Goal: Task Accomplishment & Management: Manage account settings

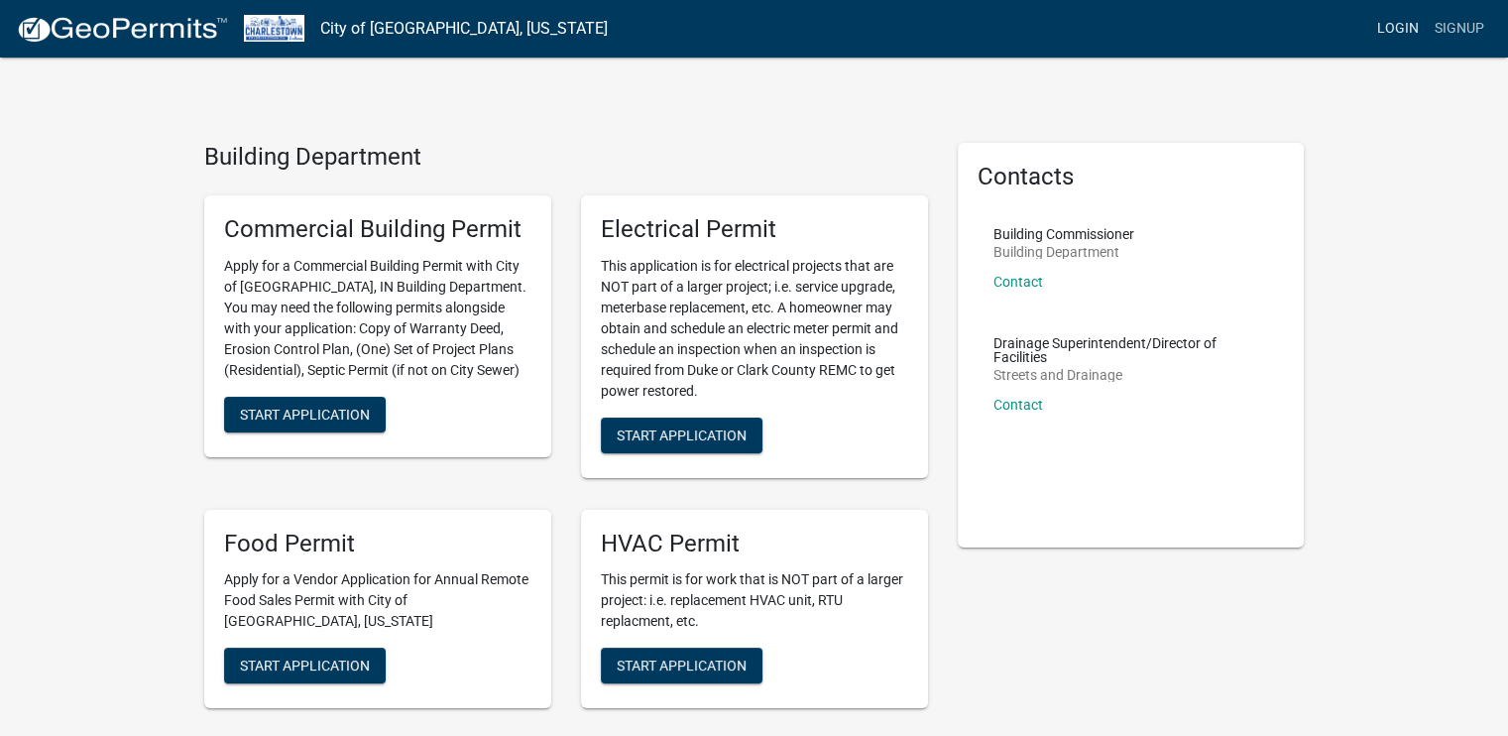
click at [1400, 31] on link "Login" at bounding box center [1398, 29] width 58 height 38
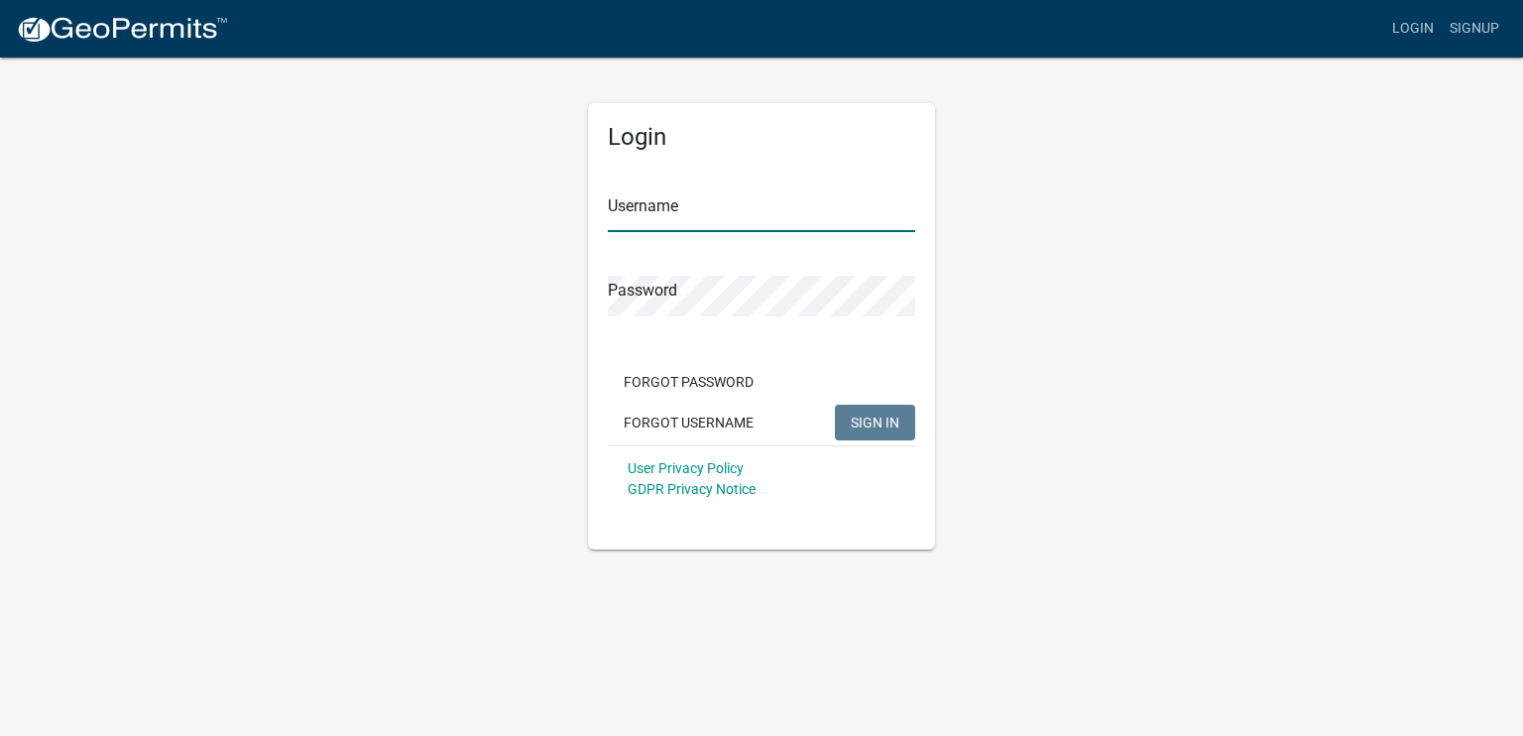
type input "russperry"
drag, startPoint x: 864, startPoint y: 424, endPoint x: 1043, endPoint y: 420, distance: 179.5
click at [865, 426] on span "SIGN IN" at bounding box center [875, 421] width 49 height 16
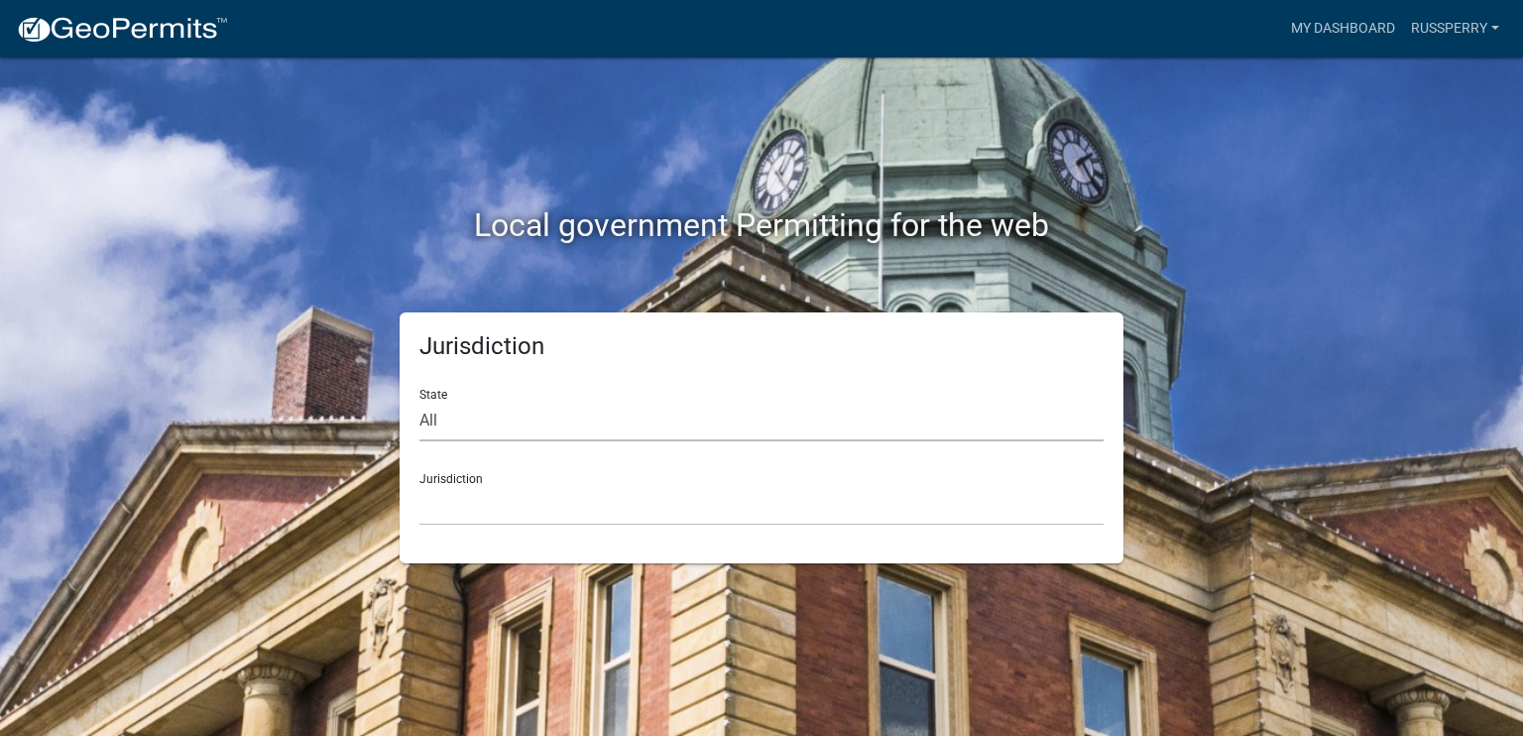
click at [436, 419] on select "All [US_STATE] [US_STATE] [US_STATE] [US_STATE] [US_STATE] [US_STATE] [US_STATE…" at bounding box center [761, 421] width 684 height 41
select select "[US_STATE]"
click at [419, 401] on select "All [US_STATE] [US_STATE] [US_STATE] [US_STATE] [US_STATE] [US_STATE] [US_STATE…" at bounding box center [761, 421] width 684 height 41
click at [483, 491] on select "City of [GEOGRAPHIC_DATA], [US_STATE] City of [GEOGRAPHIC_DATA], [US_STATE] Cit…" at bounding box center [761, 505] width 684 height 41
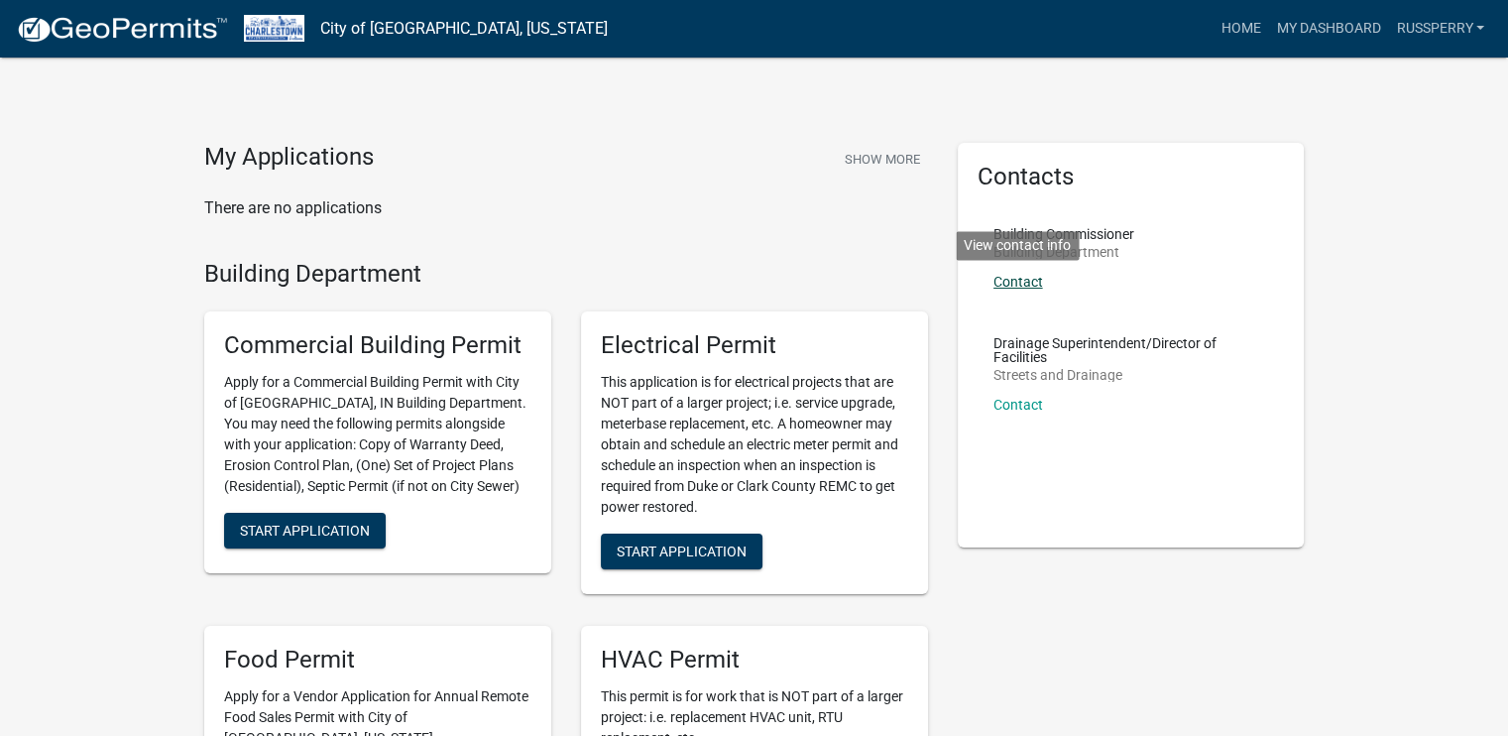
click at [1017, 280] on link "Contact" at bounding box center [1019, 282] width 50 height 16
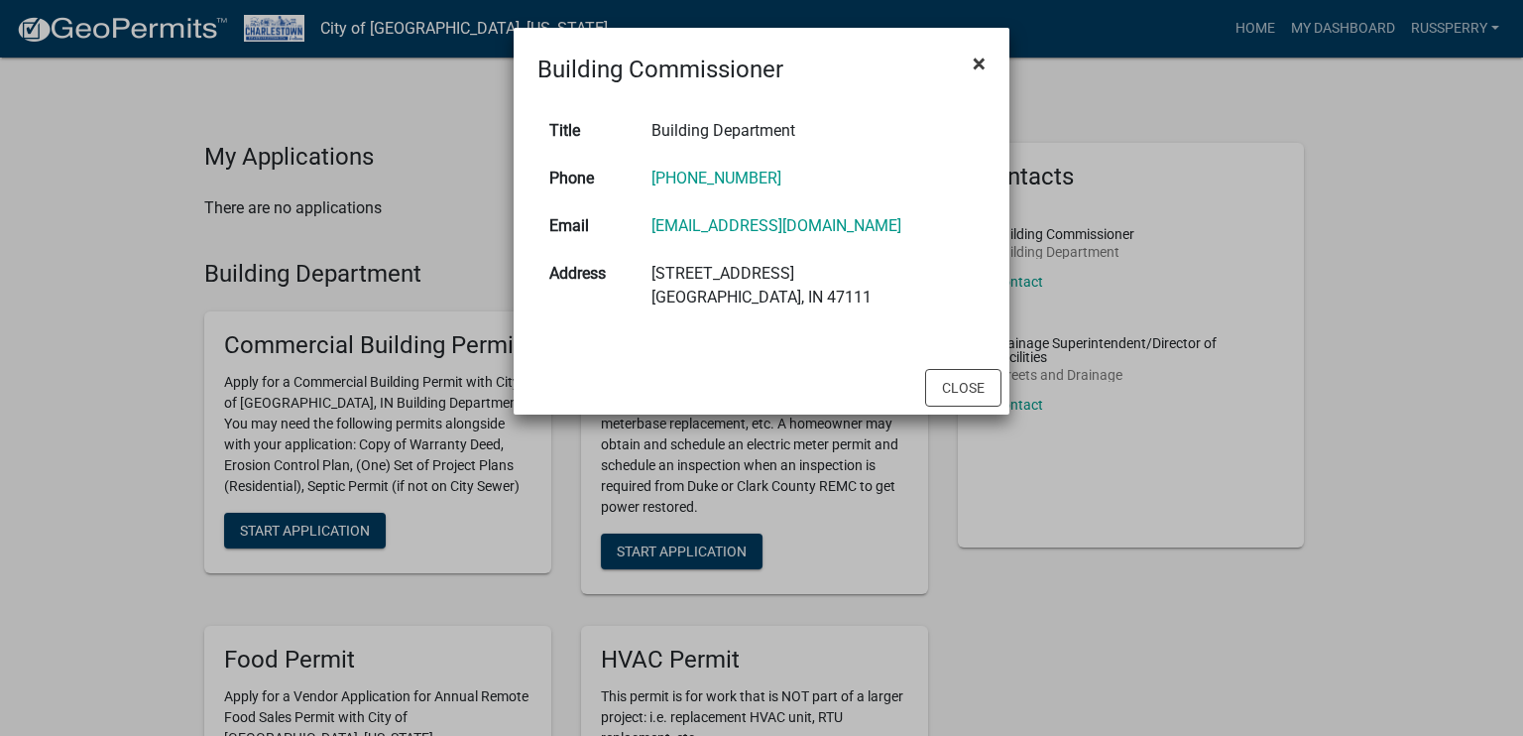
click at [980, 61] on span "×" at bounding box center [979, 64] width 13 height 28
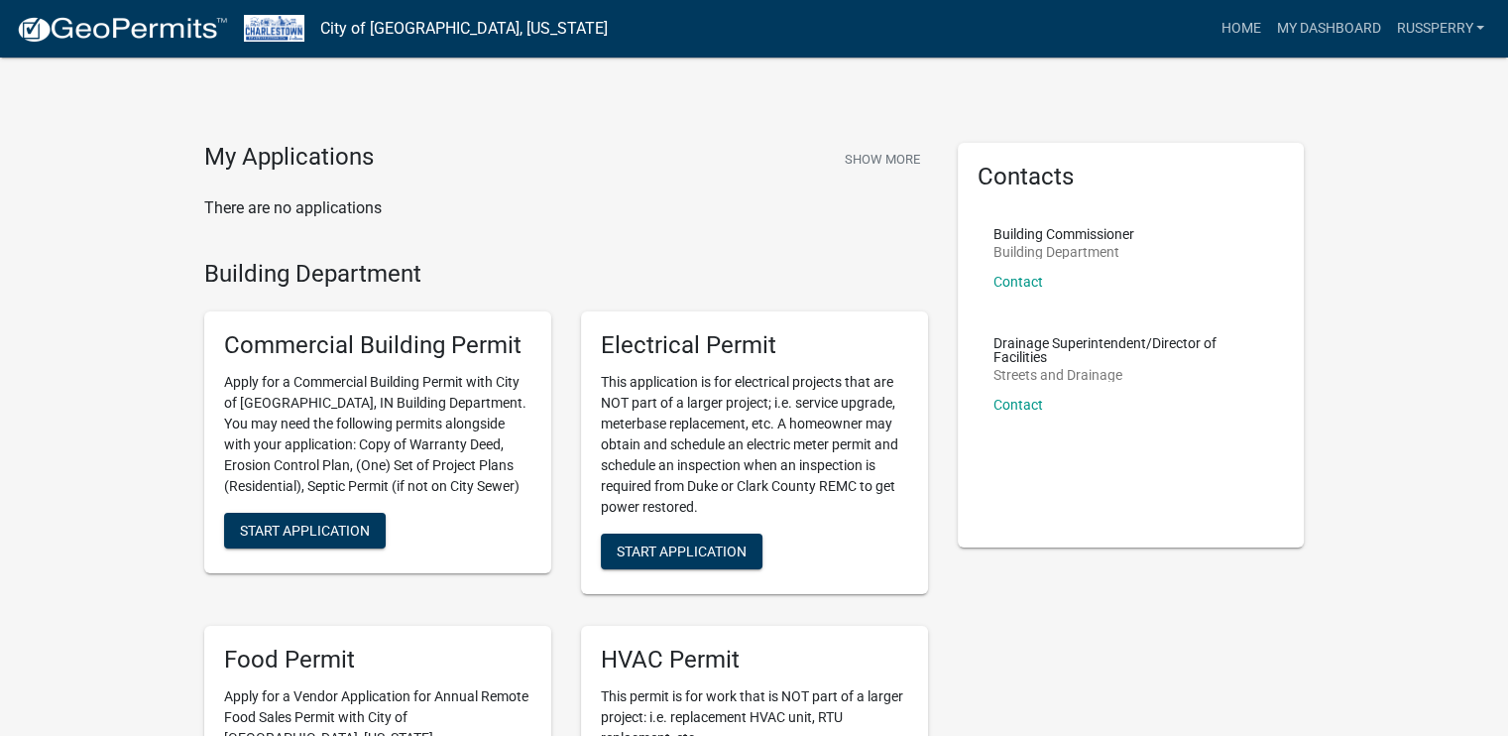
click at [713, 31] on div "Home My Dashboard RussPerry Account Logout" at bounding box center [1058, 29] width 869 height 38
click at [693, 158] on div "My Applications Show More" at bounding box center [566, 162] width 724 height 38
